Goal: Check status: Check status

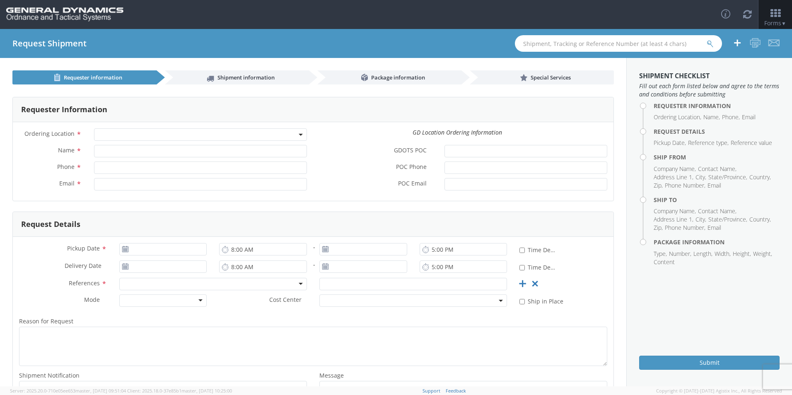
select select
click at [560, 46] on input "text" at bounding box center [618, 43] width 207 height 17
type input "56979973"
click at [711, 43] on icon "submit" at bounding box center [710, 43] width 7 height 7
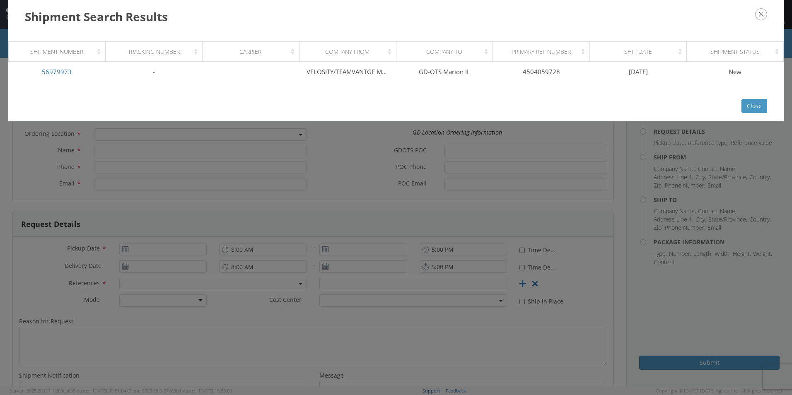
click at [763, 15] on icon "button" at bounding box center [761, 14] width 12 height 12
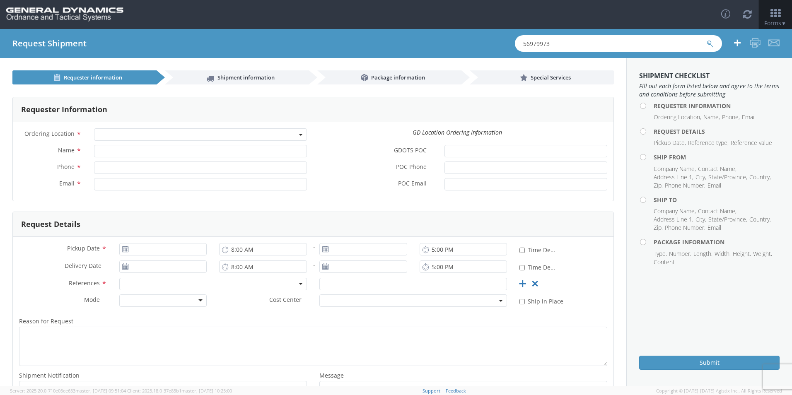
click at [710, 44] on icon "submit" at bounding box center [710, 43] width 7 height 7
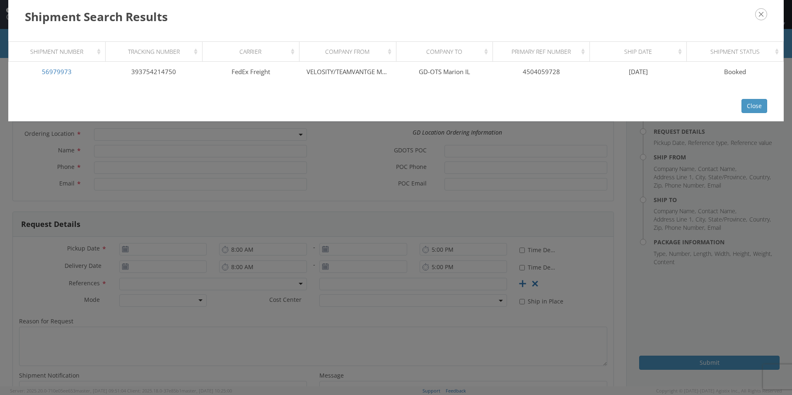
click at [762, 13] on icon "button" at bounding box center [761, 14] width 12 height 12
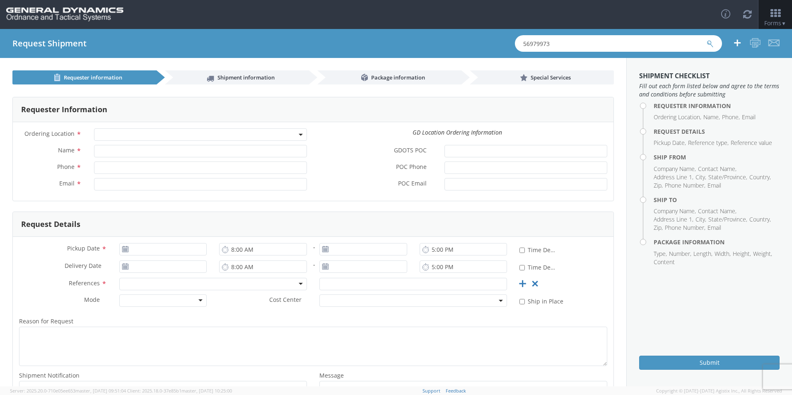
click at [710, 44] on icon "submit" at bounding box center [710, 43] width 7 height 7
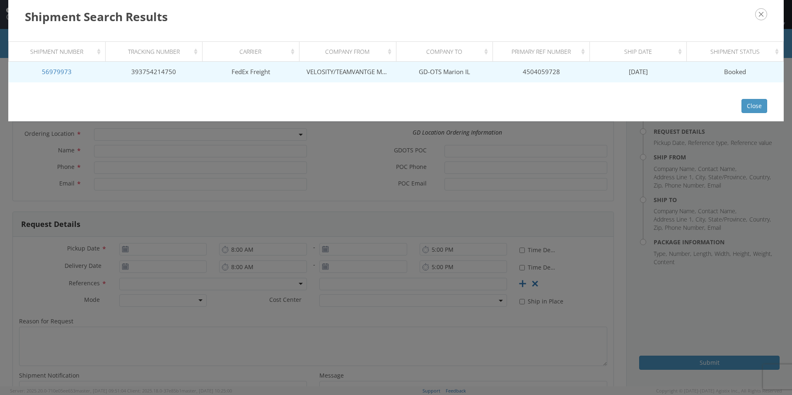
click at [174, 73] on td "393754214750" at bounding box center [153, 72] width 97 height 21
click at [68, 71] on link "56979973" at bounding box center [57, 72] width 30 height 8
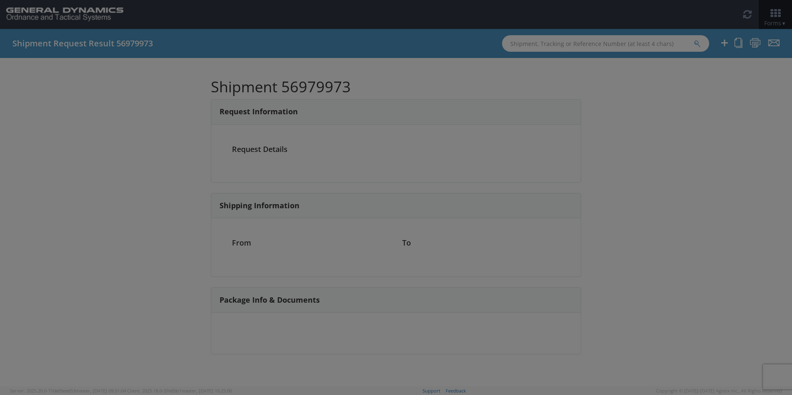
click at [68, 71] on div at bounding box center [396, 197] width 792 height 395
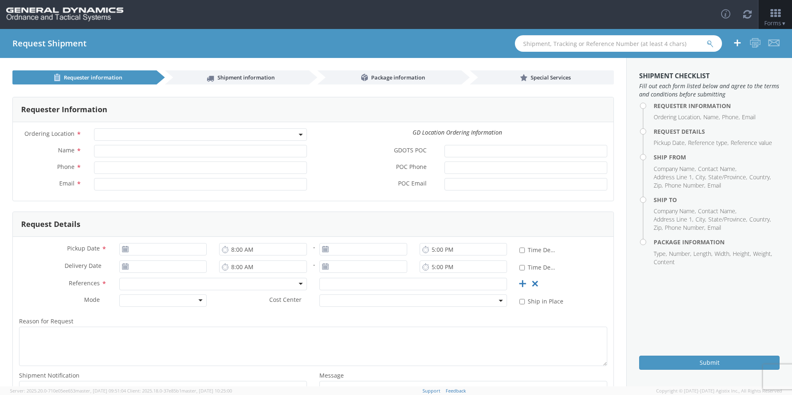
click at [609, 45] on input "text" at bounding box center [618, 43] width 207 height 17
select select
type input "56979973"
click at [708, 43] on icon "submit" at bounding box center [710, 43] width 7 height 7
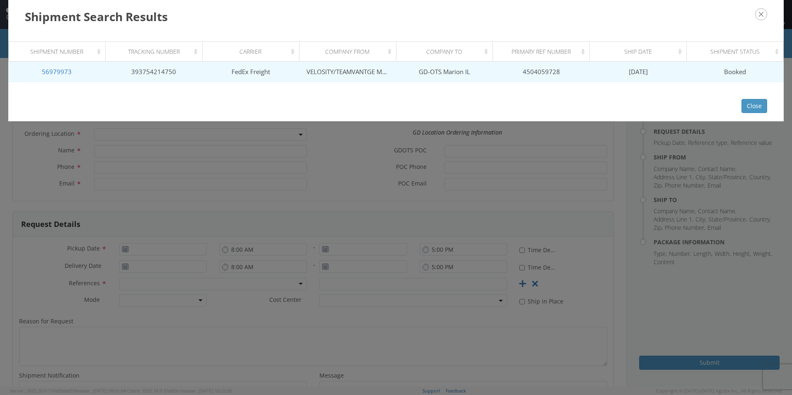
click at [380, 73] on td "VELOSITY/TEAMVANTGE MOLDING LLC" at bounding box center [347, 72] width 97 height 21
click at [152, 73] on td "393754214750" at bounding box center [153, 72] width 97 height 21
click at [66, 73] on link "56979973" at bounding box center [57, 72] width 30 height 8
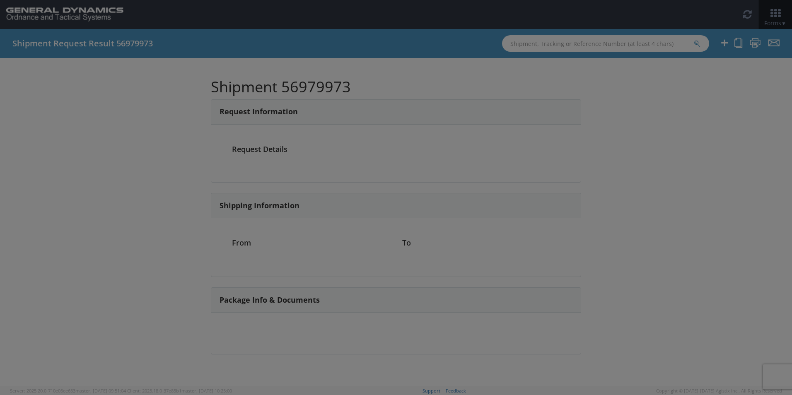
click at [66, 73] on div at bounding box center [396, 197] width 792 height 395
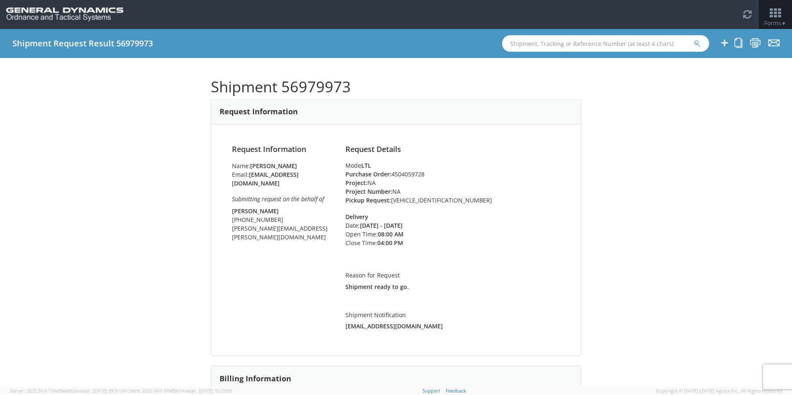
click at [782, 22] on span "▼" at bounding box center [784, 23] width 5 height 7
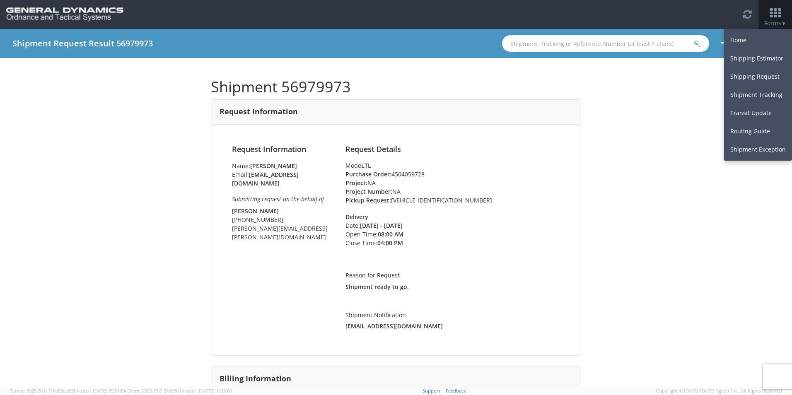
click at [686, 121] on div "Shipment 56979973 Request Information Request Information Name: [PERSON_NAME] E…" at bounding box center [396, 222] width 792 height 329
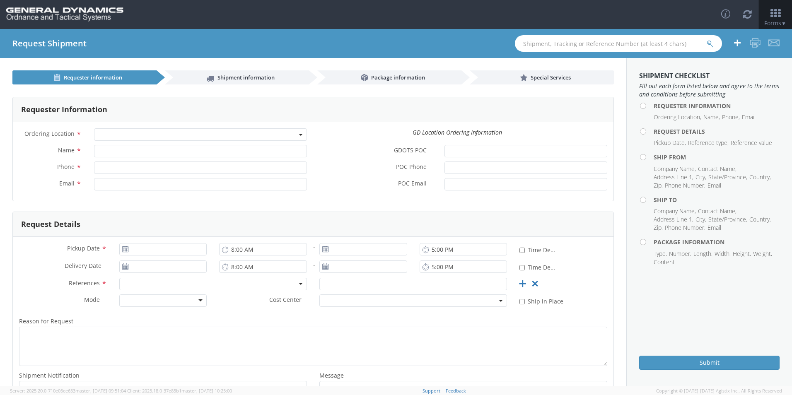
select select
click at [580, 46] on input "text" at bounding box center [618, 43] width 207 height 17
click at [559, 44] on input "text" at bounding box center [618, 43] width 207 height 17
type input "56979973"
click at [708, 42] on icon "submit" at bounding box center [710, 43] width 7 height 7
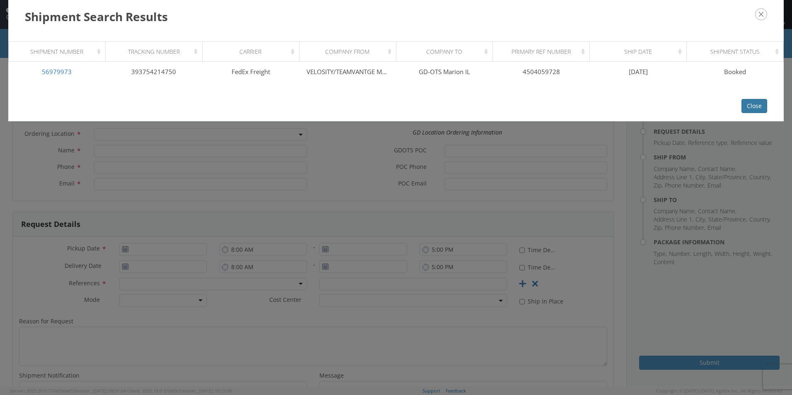
click at [755, 106] on button "Close" at bounding box center [755, 106] width 26 height 14
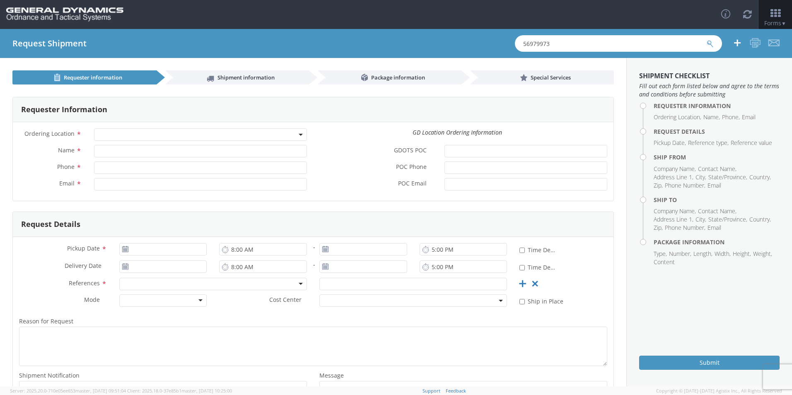
click at [709, 46] on icon "submit" at bounding box center [710, 43] width 7 height 7
